Goal: Task Accomplishment & Management: Complete application form

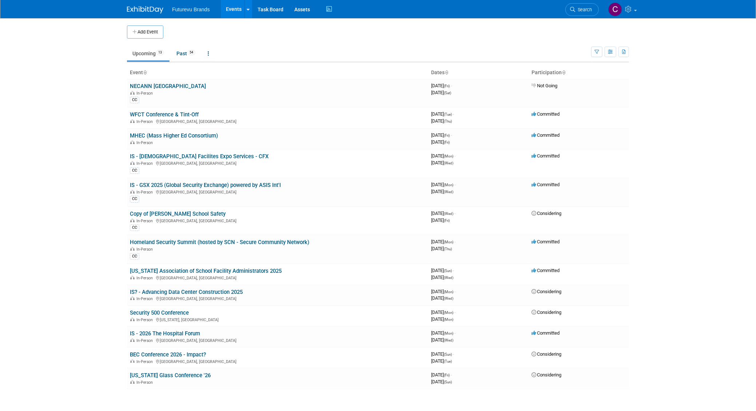
click at [150, 34] on button "Add Event" at bounding box center [145, 31] width 36 height 13
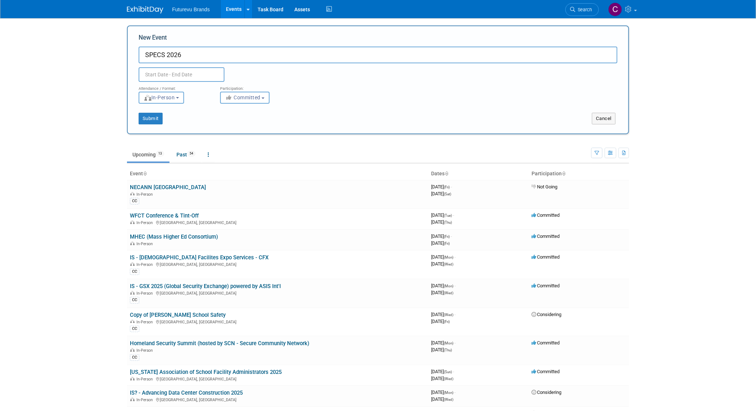
click at [145, 56] on input "SPECS 2026" at bounding box center [378, 55] width 479 height 17
type input "WFD - SPECS 2026"
click at [167, 100] on span "In-Person" at bounding box center [159, 98] width 31 height 6
click at [201, 96] on div "<img src="[URL][DOMAIN_NAME]" style="width: 19px; margin-top: 2px; margin-botto…" at bounding box center [174, 98] width 71 height 12
click at [165, 73] on input "text" at bounding box center [182, 74] width 86 height 15
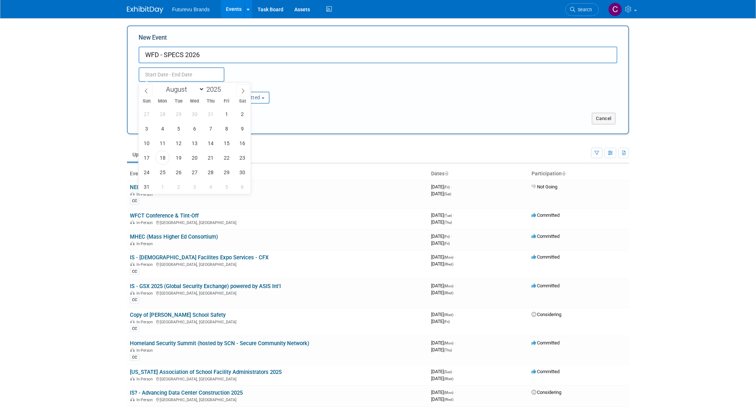
click at [243, 91] on icon at bounding box center [242, 90] width 5 height 5
select select "11"
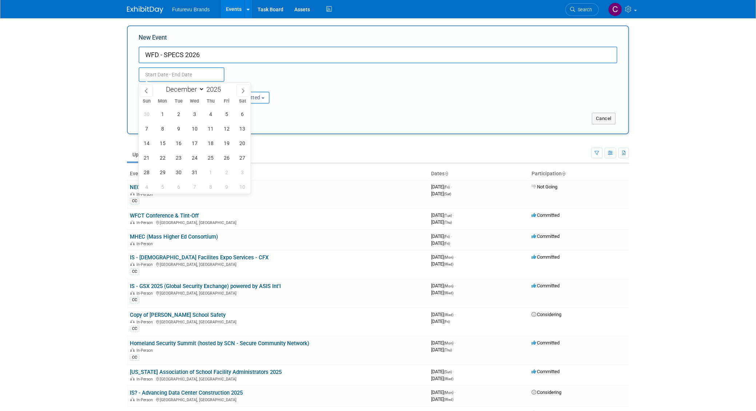
click at [243, 91] on icon at bounding box center [242, 90] width 5 height 5
type input "2026"
click at [243, 91] on icon at bounding box center [242, 90] width 5 height 5
select select "2"
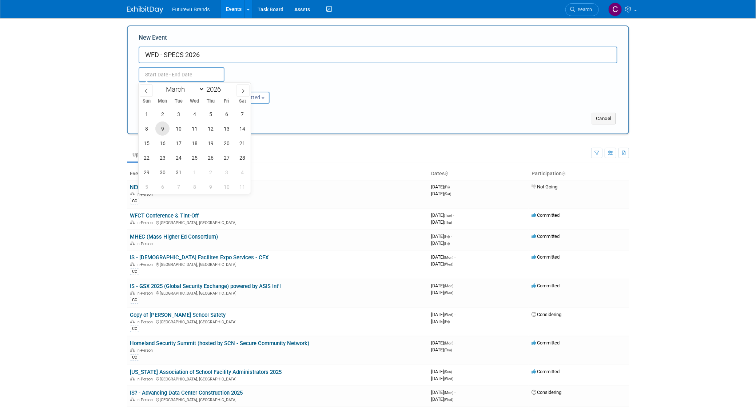
click at [166, 131] on span "9" at bounding box center [162, 128] width 14 height 14
click at [192, 131] on span "11" at bounding box center [194, 128] width 14 height 14
type input "[DATE] to [DATE]"
click at [153, 116] on button "Submit" at bounding box center [151, 119] width 24 height 12
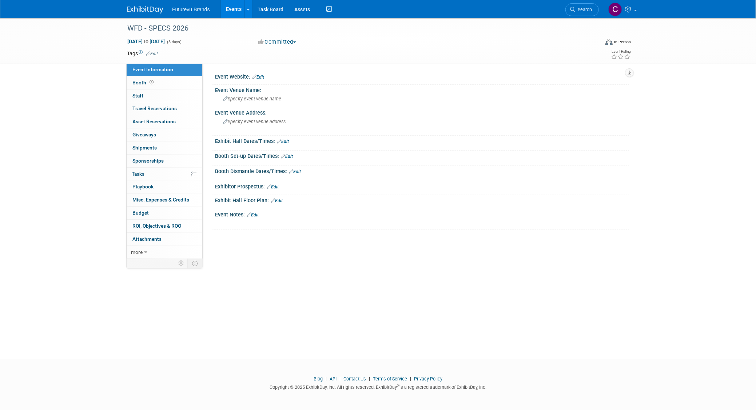
click at [165, 40] on span "Mar 9, 2026 to Mar 11, 2026" at bounding box center [146, 41] width 38 height 7
select select "2"
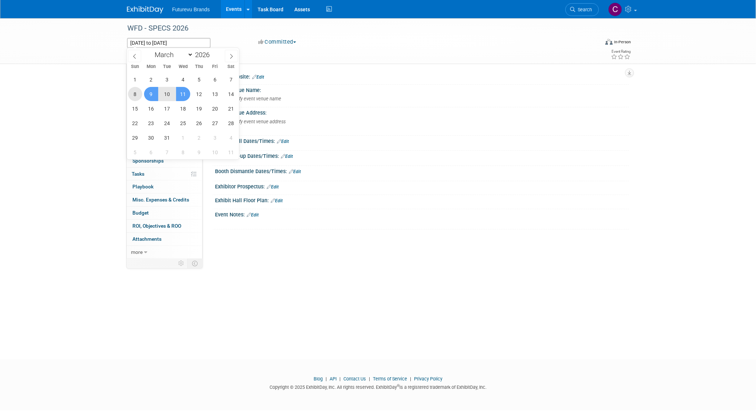
click at [133, 96] on span "8" at bounding box center [135, 94] width 14 height 14
type input "Mar 8, 2026"
click at [165, 93] on span "10" at bounding box center [167, 94] width 14 height 14
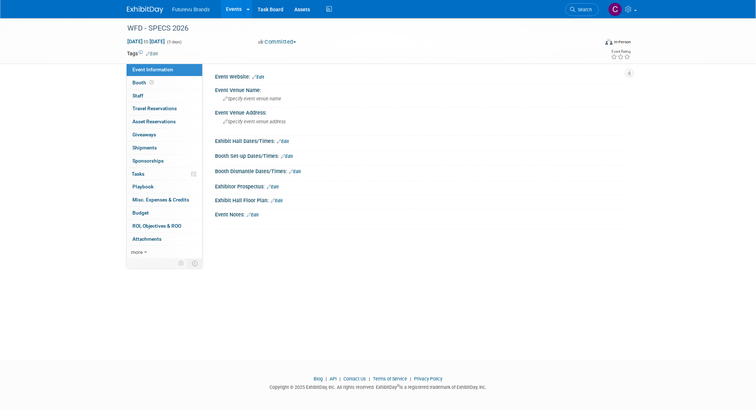
click at [317, 81] on div at bounding box center [421, 81] width 403 height 2
